Goal: Information Seeking & Learning: Learn about a topic

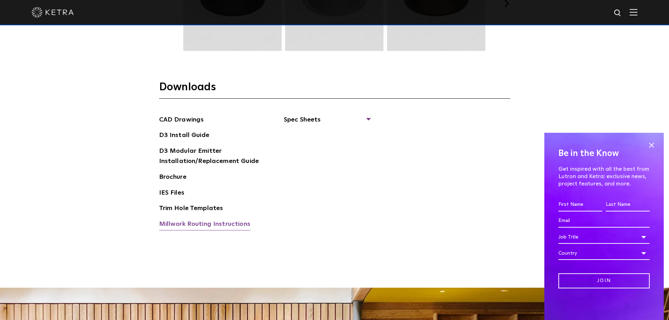
scroll to position [1089, 0]
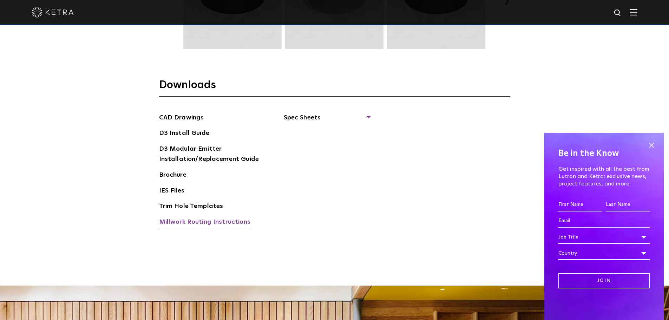
drag, startPoint x: 221, startPoint y: 217, endPoint x: 216, endPoint y: 218, distance: 5.1
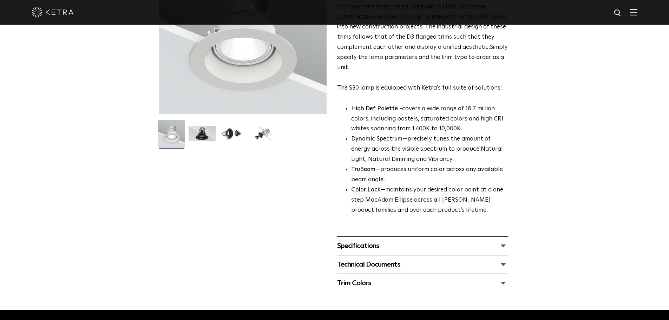
scroll to position [246, 0]
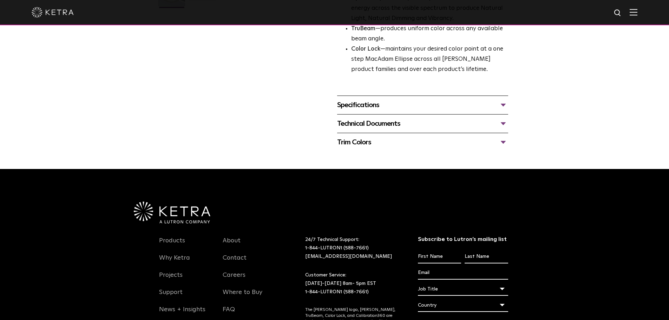
click at [377, 122] on div "Technical Documents" at bounding box center [422, 123] width 171 height 11
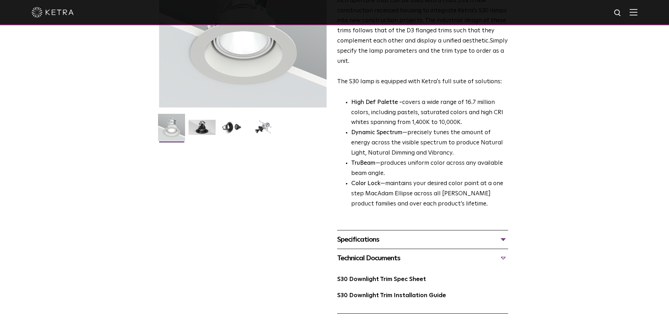
scroll to position [176, 0]
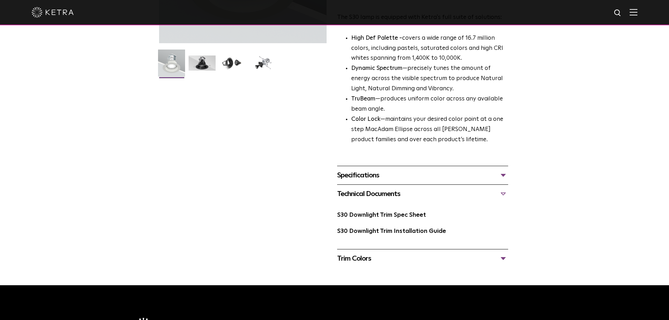
click at [387, 236] on div "S30 Downlight Trim Installation Guide" at bounding box center [422, 234] width 171 height 16
click at [388, 234] on link "S30 Downlight Trim Installation Guide" at bounding box center [391, 231] width 109 height 6
click at [397, 230] on link "S30 Downlight Trim Installation Guide" at bounding box center [391, 231] width 109 height 6
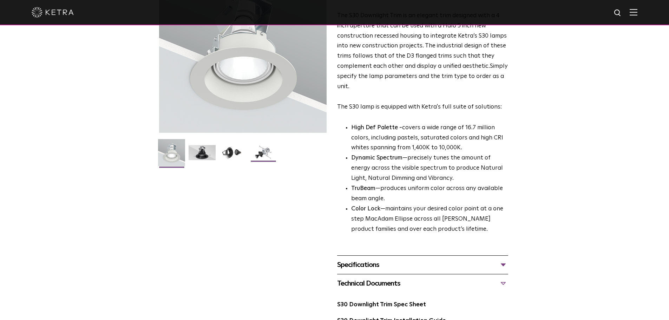
scroll to position [0, 0]
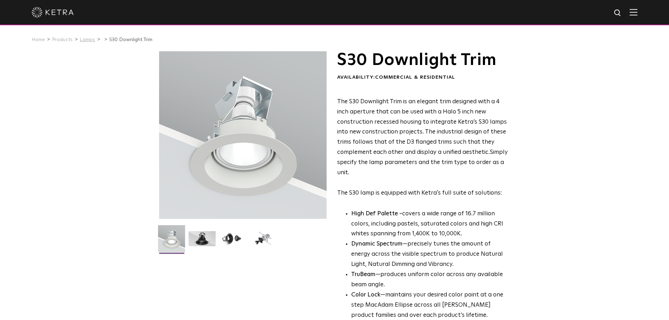
click at [90, 39] on link "Lamps" at bounding box center [87, 39] width 15 height 5
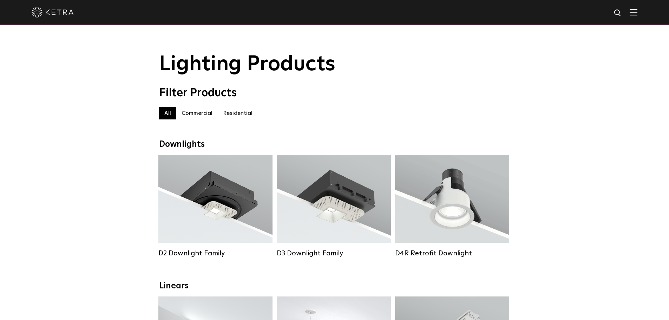
click at [644, 13] on div at bounding box center [334, 12] width 669 height 25
click at [638, 14] on img at bounding box center [634, 12] width 8 height 7
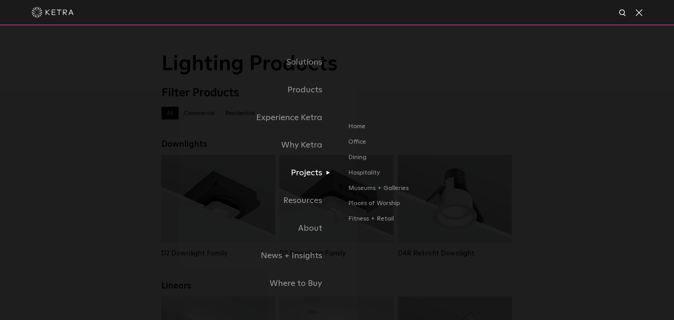
click at [309, 183] on link "Projects" at bounding box center [250, 173] width 176 height 28
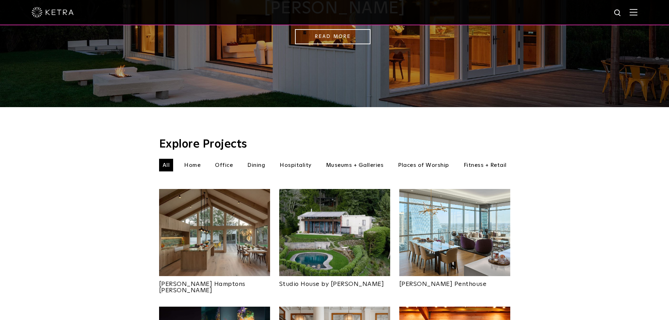
scroll to position [141, 0]
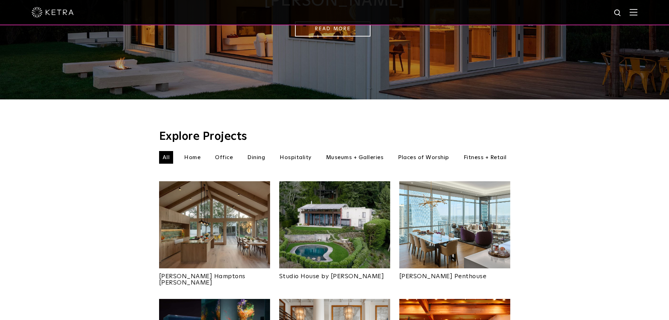
click at [189, 151] on li "Home" at bounding box center [193, 157] width 24 height 13
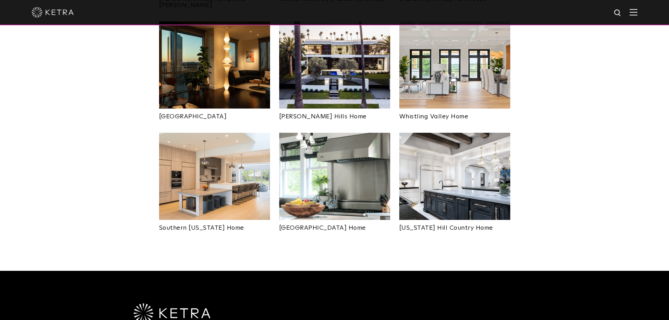
scroll to position [422, 0]
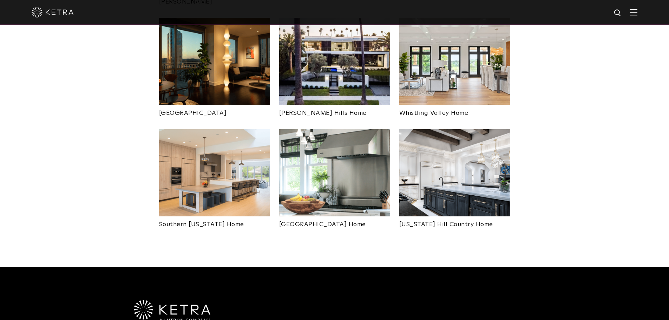
click at [457, 173] on img at bounding box center [454, 172] width 111 height 87
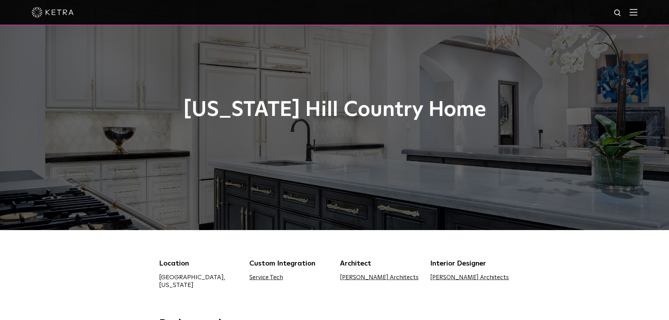
click at [319, 200] on div "[US_STATE] Hill Country Home" at bounding box center [334, 115] width 351 height 230
